Goal: Transaction & Acquisition: Purchase product/service

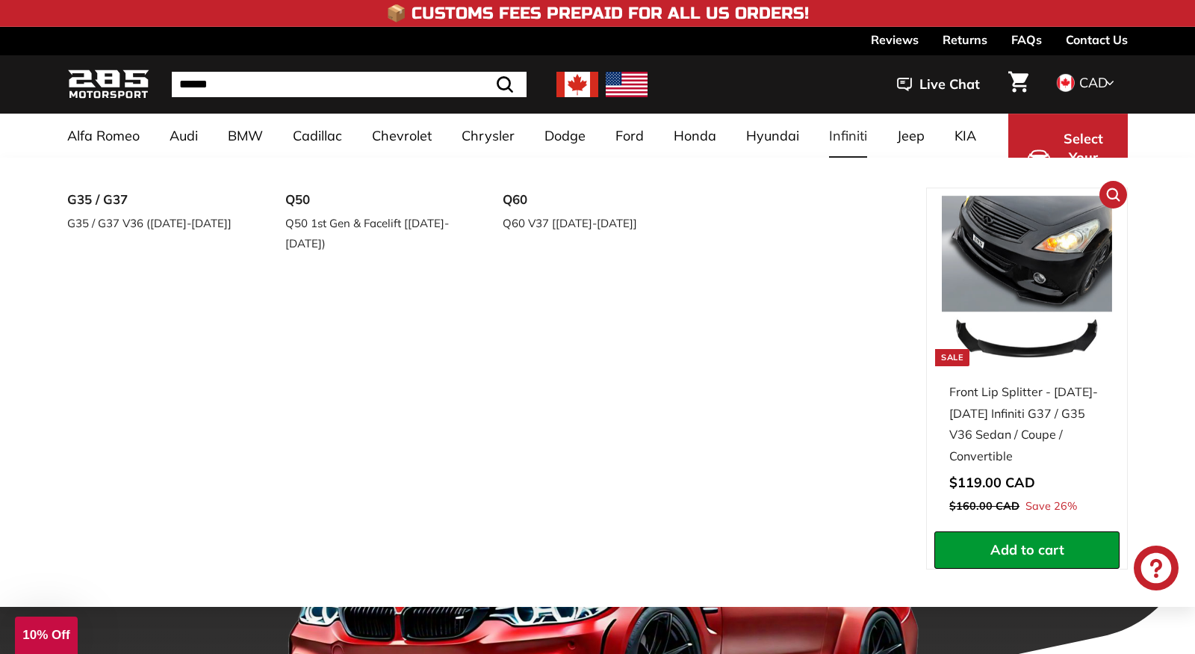
click at [988, 323] on img at bounding box center [1027, 281] width 170 height 170
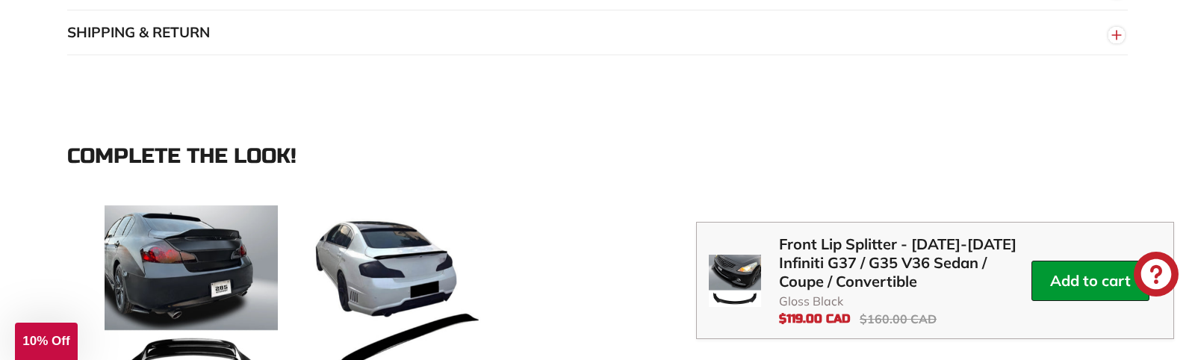
scroll to position [1326, 0]
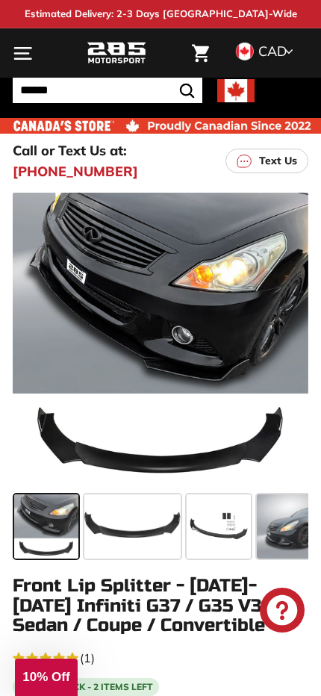
click at [22, 60] on icon ". . ." at bounding box center [23, 53] width 20 height 20
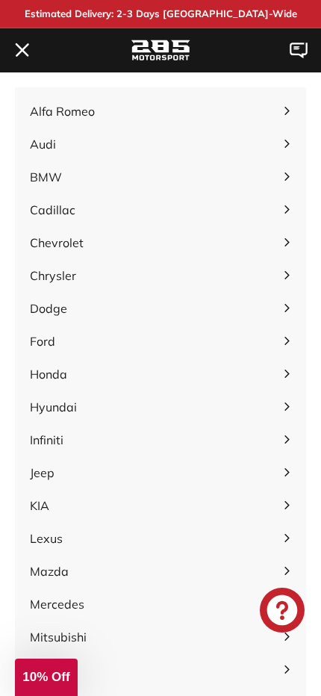
click at [22, 60] on icon ". . ." at bounding box center [23, 50] width 20 height 20
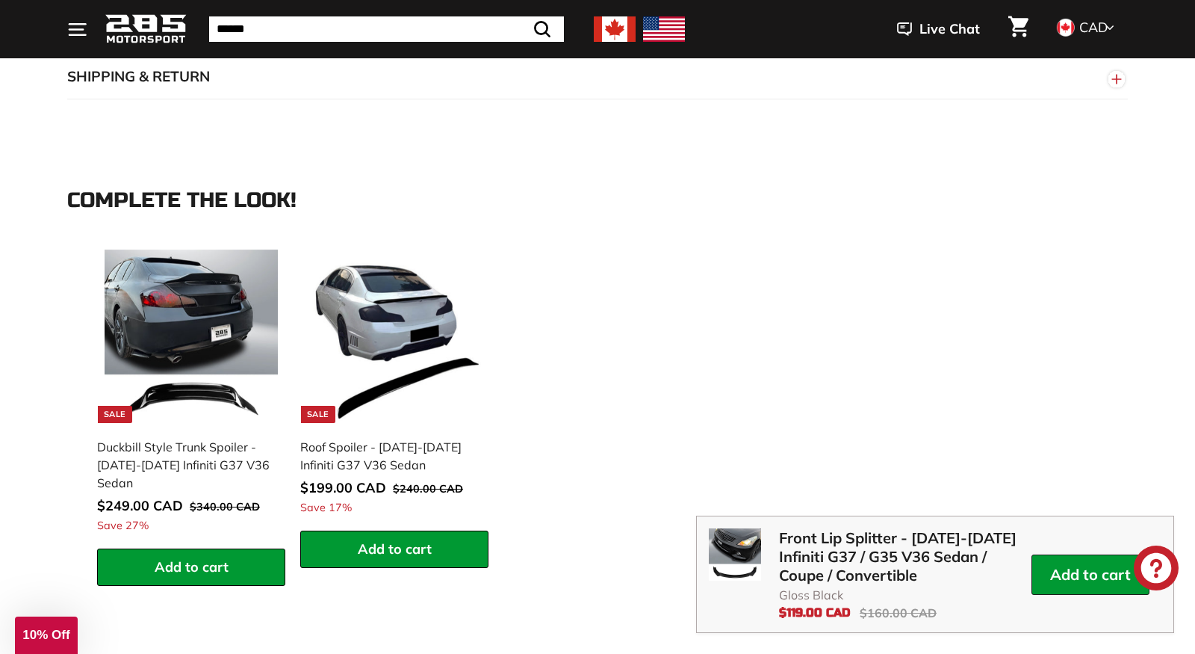
scroll to position [1312, 0]
